Goal: Information Seeking & Learning: Learn about a topic

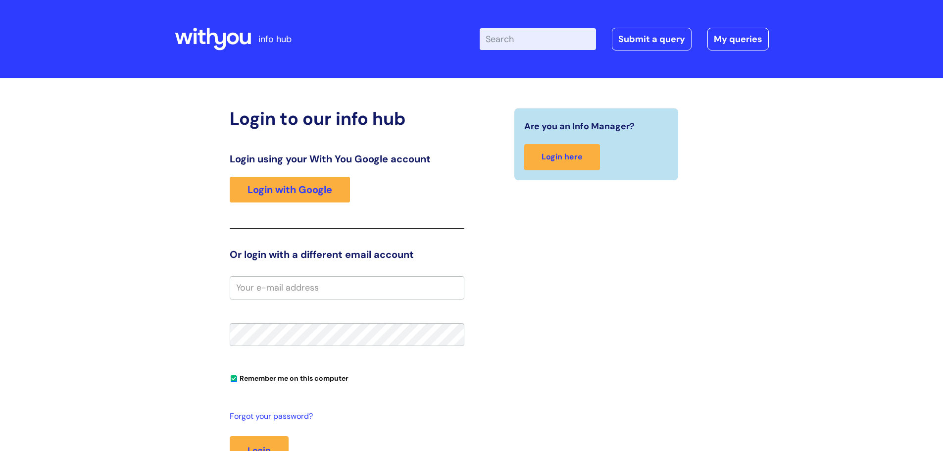
click at [509, 45] on input "Enter your search term here..." at bounding box center [538, 39] width 116 height 22
type input "v"
click at [297, 192] on link "Login with Google" at bounding box center [290, 190] width 120 height 26
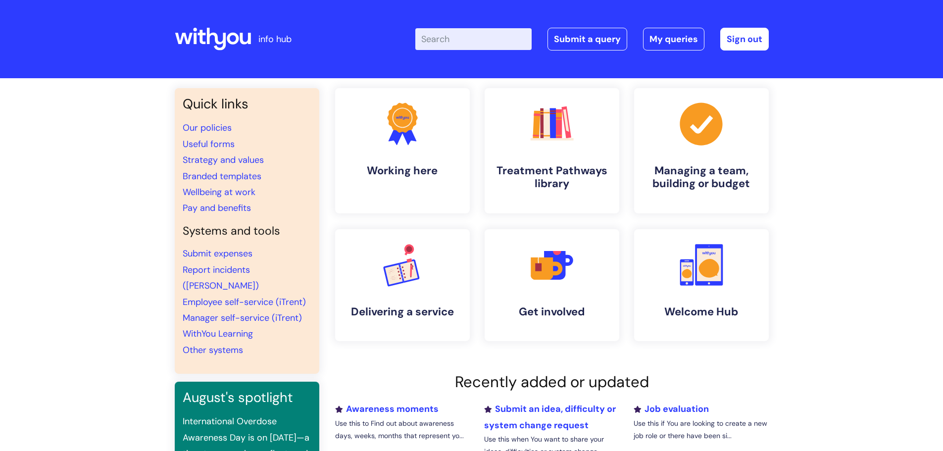
click at [480, 47] on input "Enter your search term here..." at bounding box center [473, 39] width 116 height 22
type input "values"
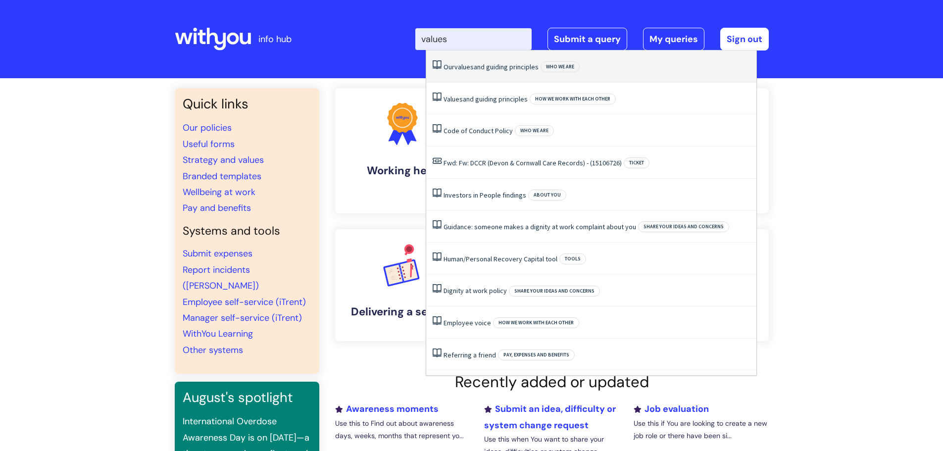
click at [483, 59] on li "Our values and guiding principles Who we are" at bounding box center [591, 67] width 330 height 32
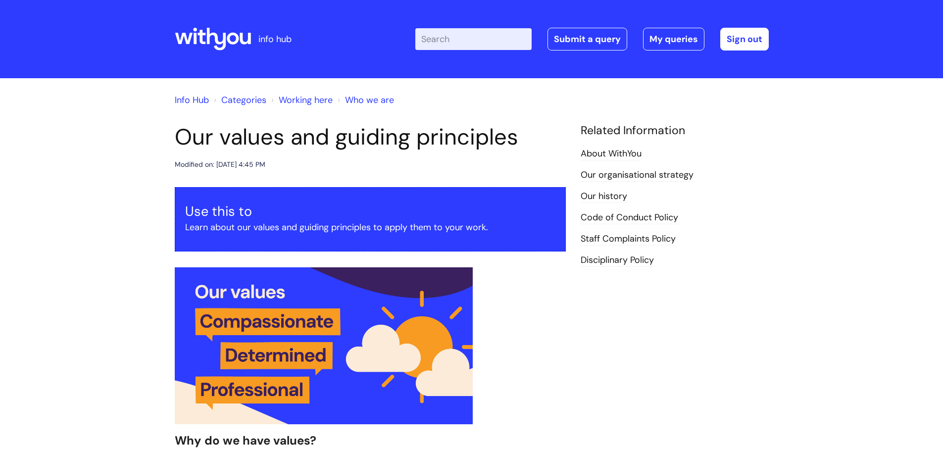
click at [468, 42] on input "Enter your search term here..." at bounding box center [473, 39] width 116 height 22
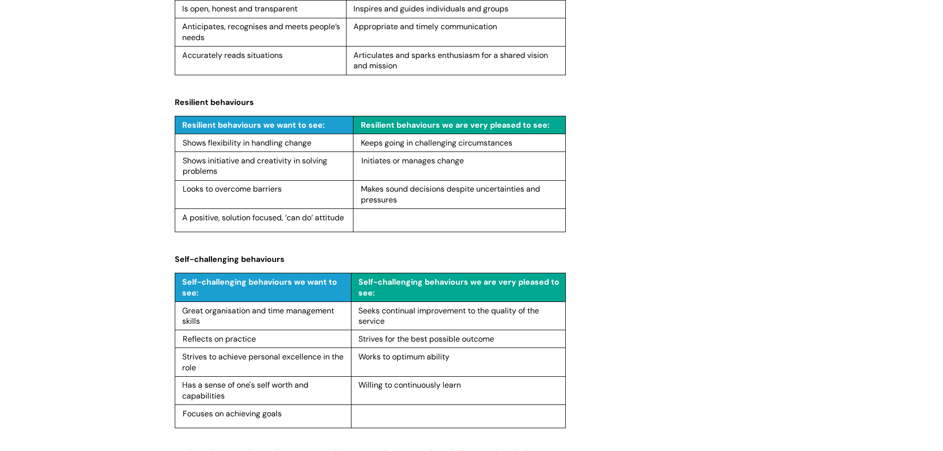
scroll to position [1038, 0]
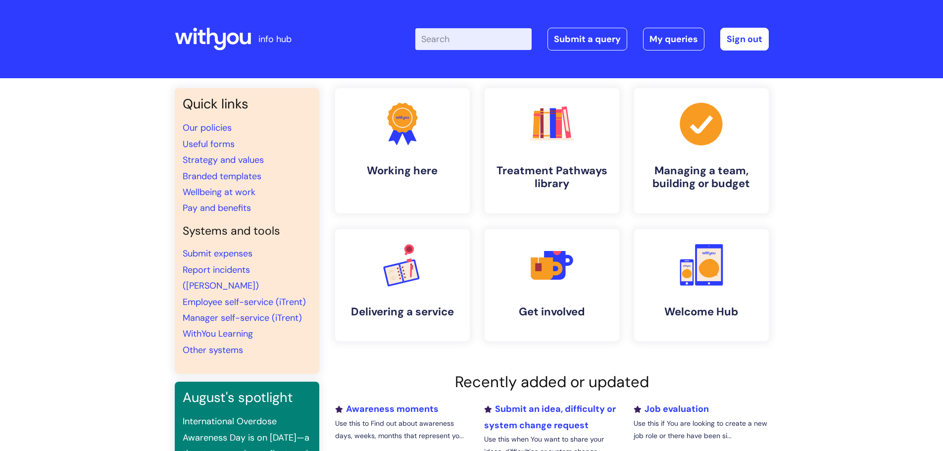
click at [472, 44] on input "Enter your search term here..." at bounding box center [473, 39] width 116 height 22
type input "values"
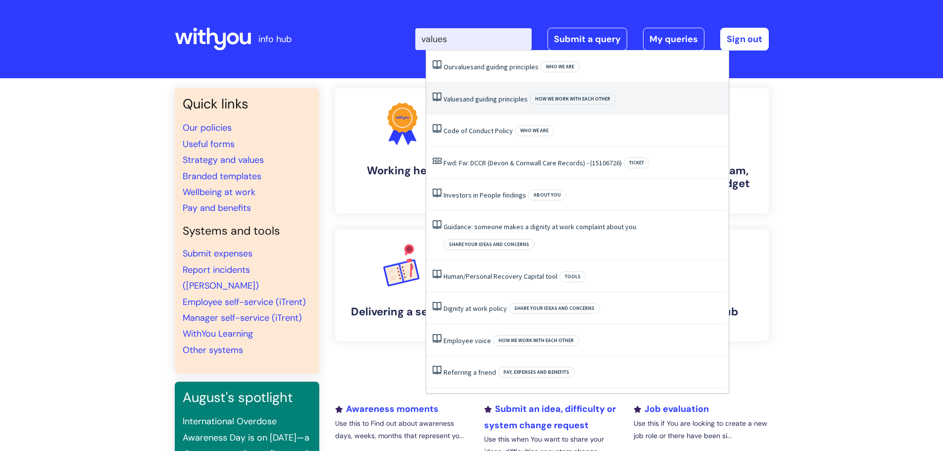
click at [480, 97] on link "Values and guiding principles" at bounding box center [486, 99] width 84 height 9
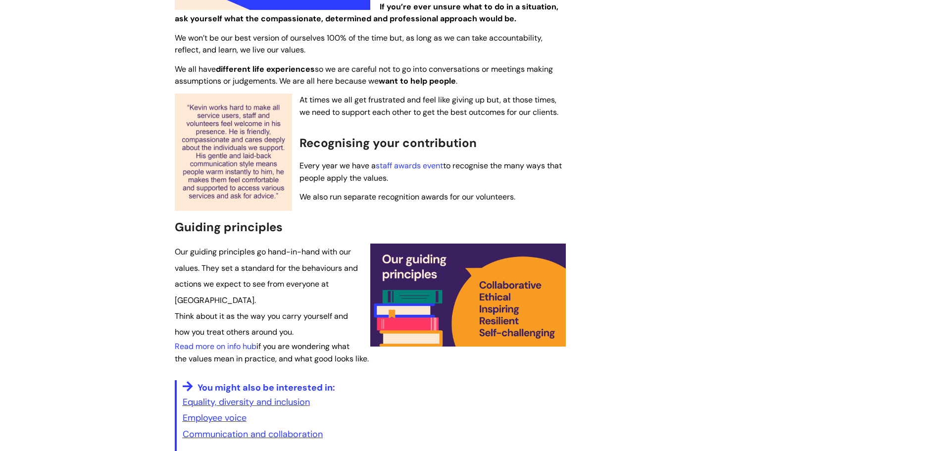
scroll to position [297, 0]
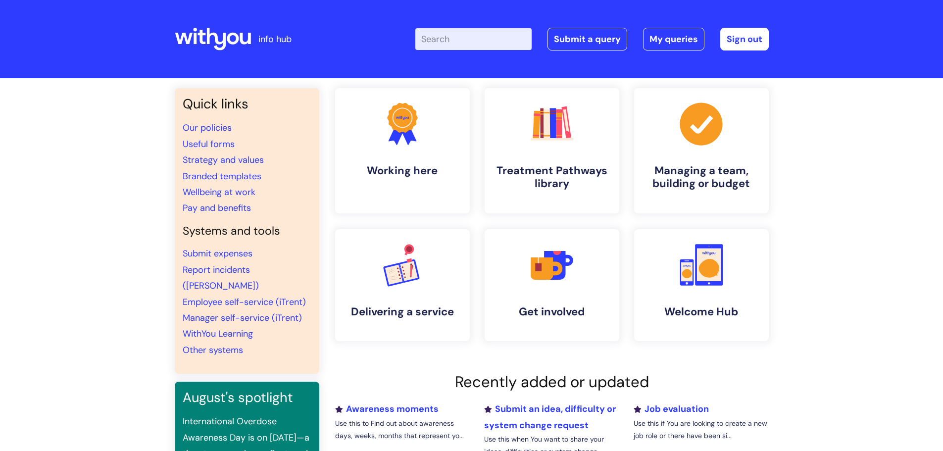
click at [473, 45] on input "Enter your search term here..." at bounding box center [473, 39] width 116 height 22
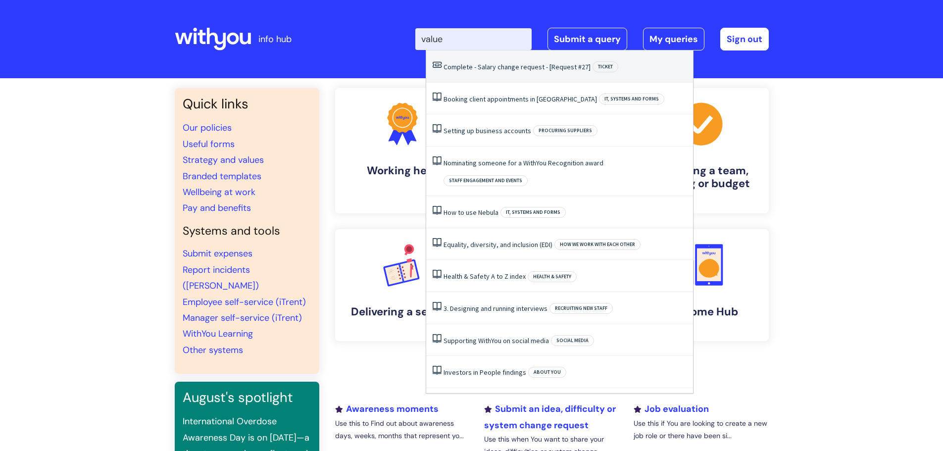
type input "values"
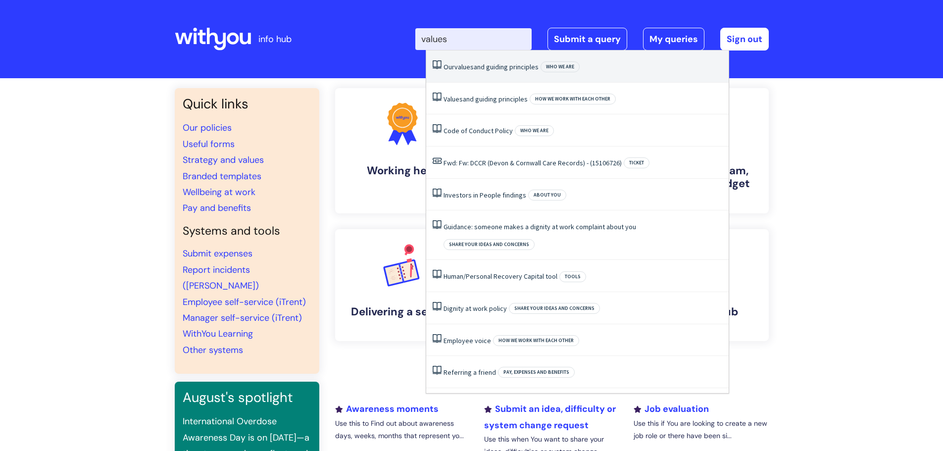
click at [456, 68] on span "values" at bounding box center [464, 66] width 19 height 9
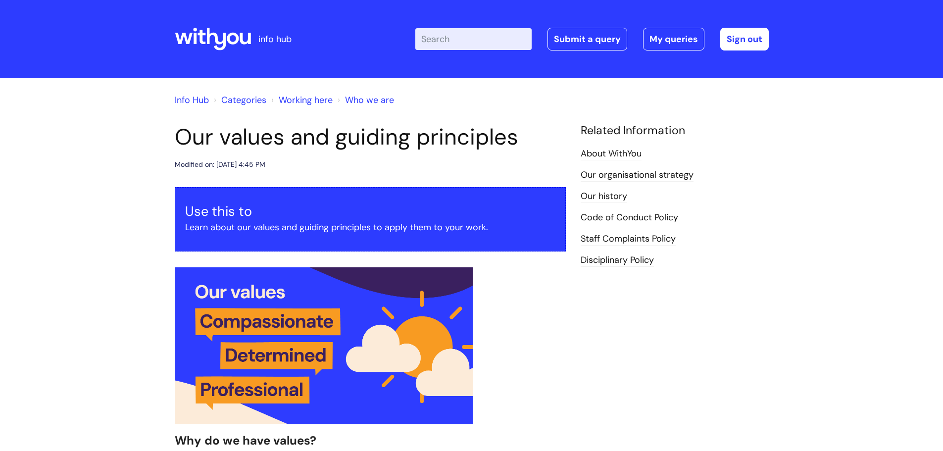
drag, startPoint x: 278, startPoint y: 231, endPoint x: 205, endPoint y: 196, distance: 80.8
click at [278, 231] on p "Learn about our values and guiding principles to apply them to your work." at bounding box center [370, 227] width 370 height 16
